Goal: Information Seeking & Learning: Check status

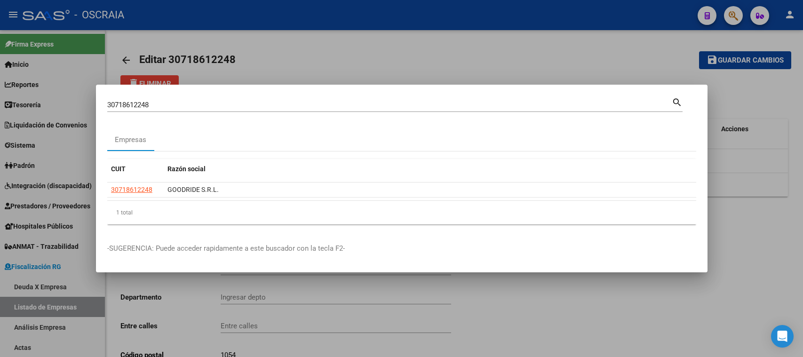
click at [347, 111] on div "30718612248 Buscar (apellido, dni, [PERSON_NAME], [PERSON_NAME], cuit, obra soc…" at bounding box center [389, 105] width 564 height 14
click at [347, 105] on input "30718612248" at bounding box center [389, 105] width 564 height 8
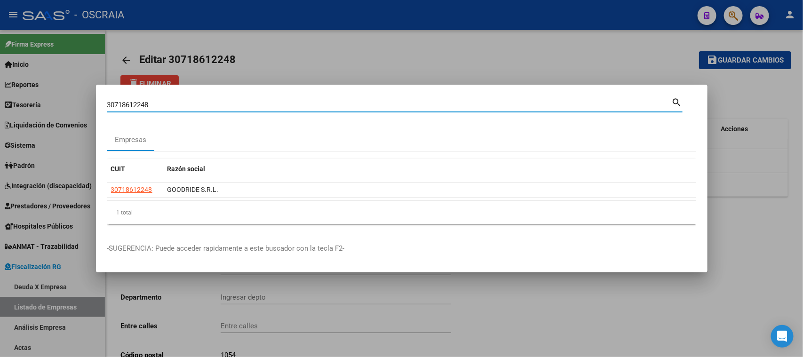
click at [347, 105] on input "30718612248" at bounding box center [389, 105] width 564 height 8
paste input "27406393408"
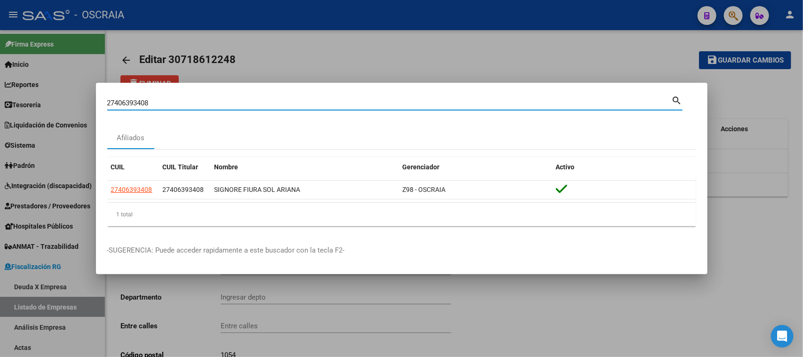
click at [265, 102] on input "27406393408" at bounding box center [389, 103] width 564 height 8
paste input "189084086"
type input "27189084086"
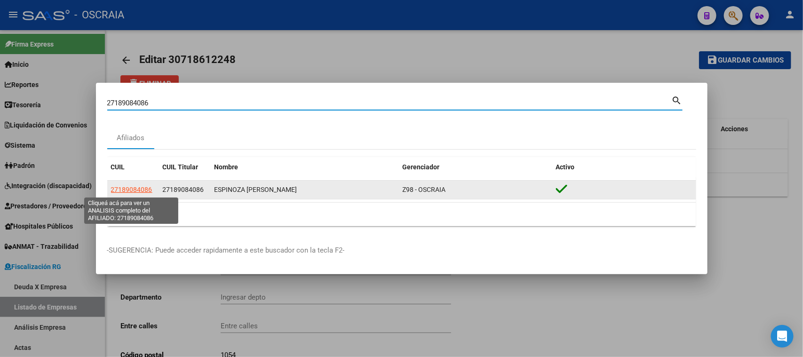
click at [136, 192] on span "27189084086" at bounding box center [131, 190] width 41 height 8
type textarea "27189084086"
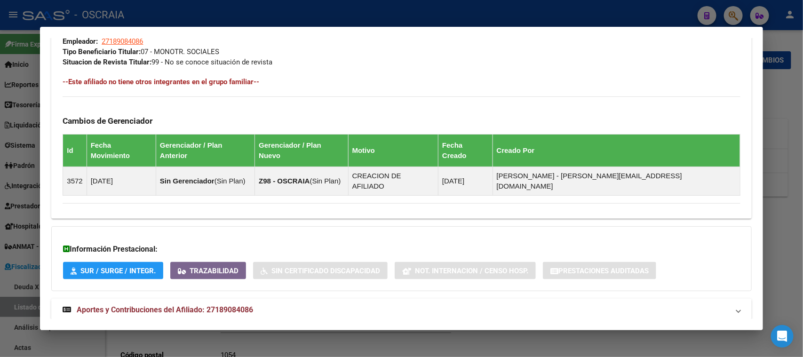
scroll to position [483, 0]
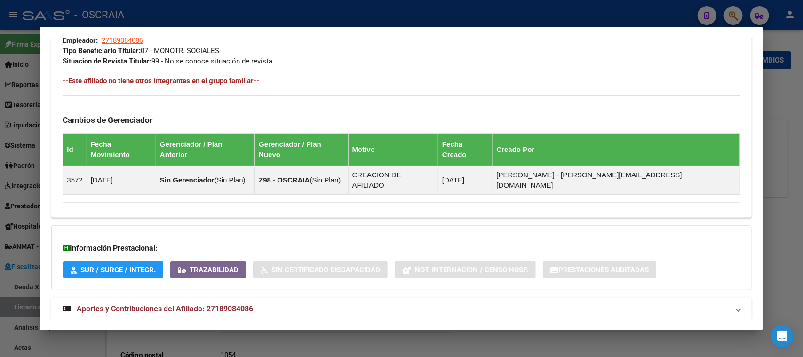
click at [146, 304] on span "Aportes y Contribuciones del Afiliado: 27189084086" at bounding box center [165, 308] width 176 height 9
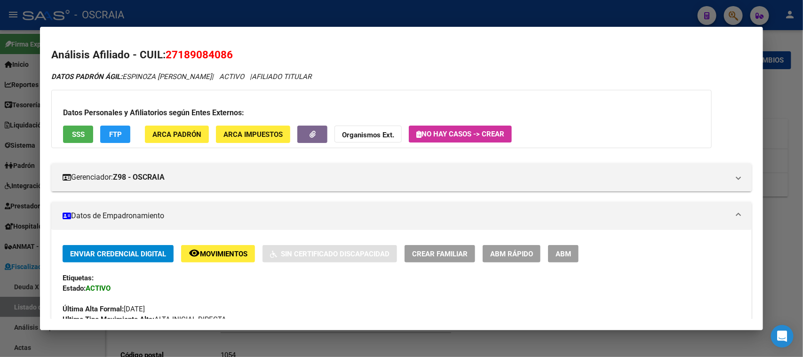
scroll to position [117, 0]
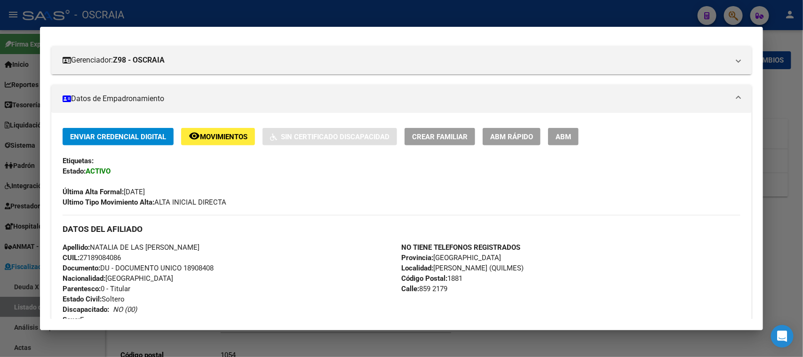
drag, startPoint x: 134, startPoint y: 196, endPoint x: 150, endPoint y: 196, distance: 16.5
click at [150, 197] on div "Ultimo Tipo Movimiento Alta: ALTA INICIAL DIRECTA" at bounding box center [401, 202] width 677 height 10
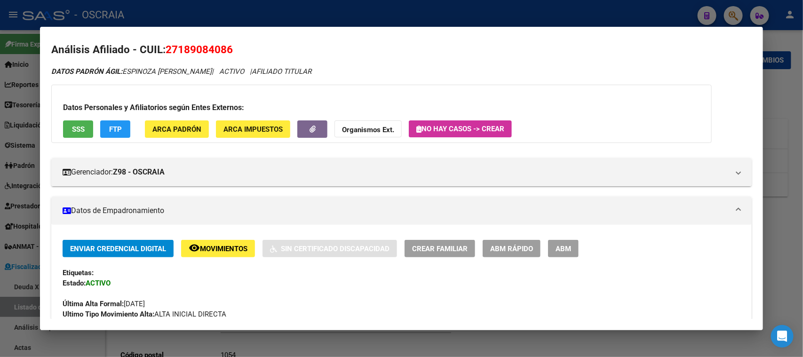
scroll to position [0, 0]
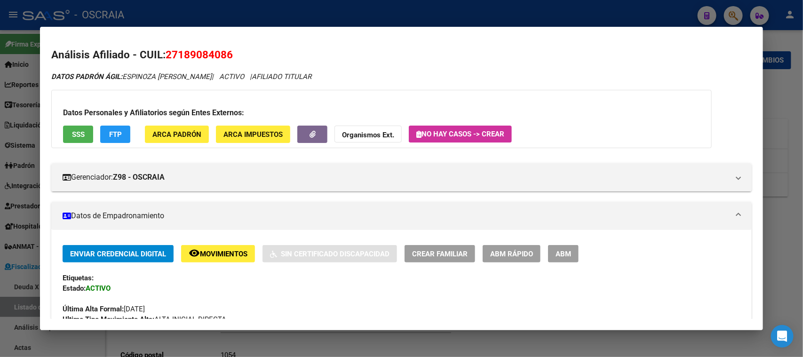
click at [82, 133] on span "SSS" at bounding box center [78, 134] width 13 height 8
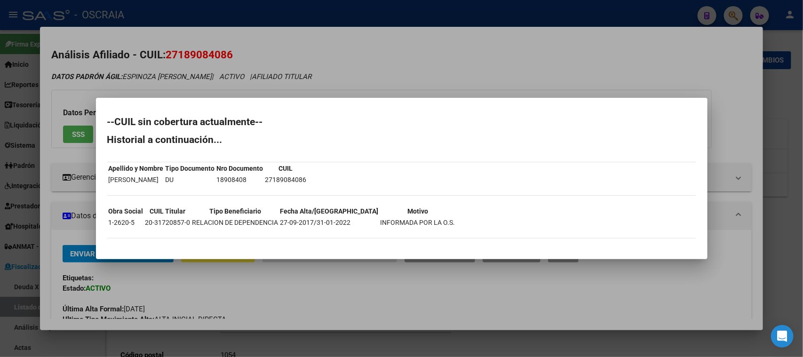
click at [449, 22] on div at bounding box center [401, 178] width 803 height 357
